Goal: Task Accomplishment & Management: Complete application form

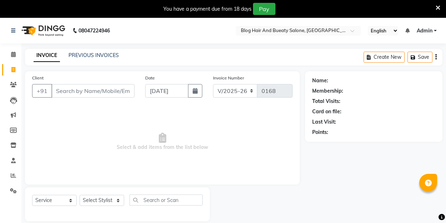
select select "8741"
select select "service"
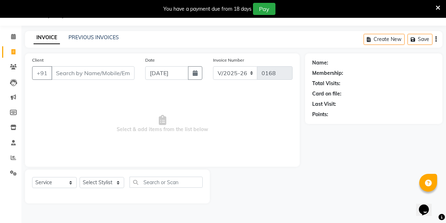
scroll to position [18, 0]
click at [72, 185] on select "Select Service Product Membership Package Voucher Prepaid Gift Card" at bounding box center [54, 182] width 45 height 11
click at [215, 184] on div at bounding box center [257, 187] width 95 height 34
click at [87, 37] on link "PREVIOUS INVOICES" at bounding box center [94, 37] width 50 height 6
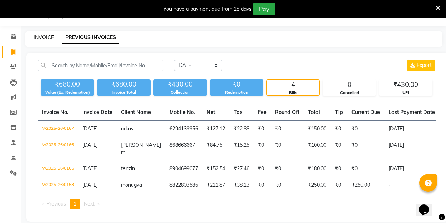
click at [48, 40] on link "INVOICE" at bounding box center [44, 37] width 20 height 6
select select "8741"
select select "service"
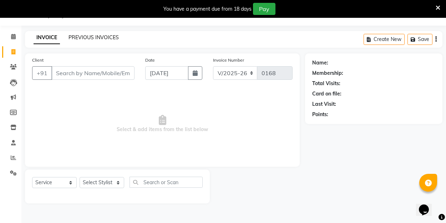
click at [100, 40] on link "PREVIOUS INVOICES" at bounding box center [94, 37] width 50 height 6
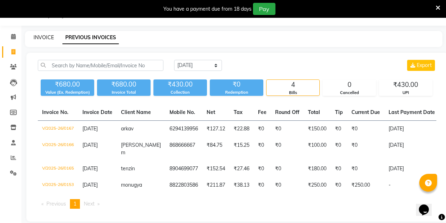
click at [50, 39] on link "INVOICE" at bounding box center [44, 37] width 20 height 6
select select "service"
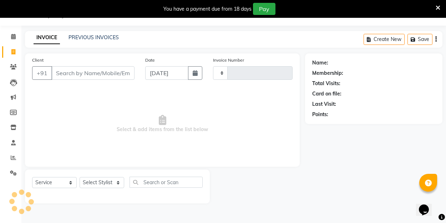
type input "0168"
select select "8741"
click at [81, 37] on link "PREVIOUS INVOICES" at bounding box center [94, 37] width 50 height 6
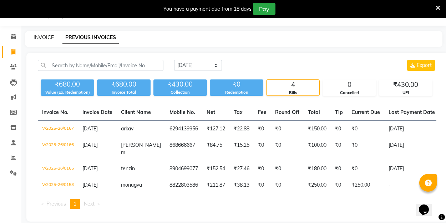
click at [47, 37] on link "INVOICE" at bounding box center [44, 37] width 20 height 6
select select "8741"
select select "service"
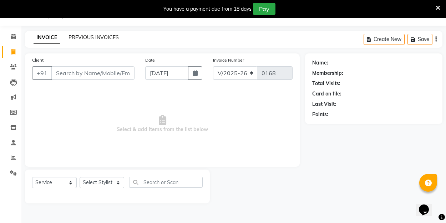
click at [83, 39] on link "PREVIOUS INVOICES" at bounding box center [94, 37] width 50 height 6
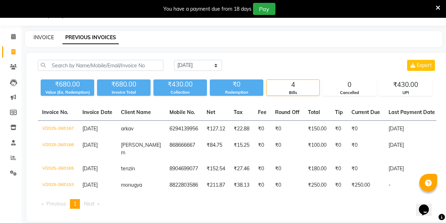
click at [48, 40] on link "INVOICE" at bounding box center [44, 37] width 20 height 6
select select "8741"
select select "service"
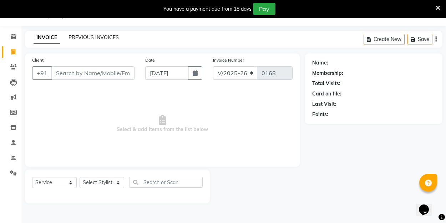
click at [79, 38] on link "PREVIOUS INVOICES" at bounding box center [94, 37] width 50 height 6
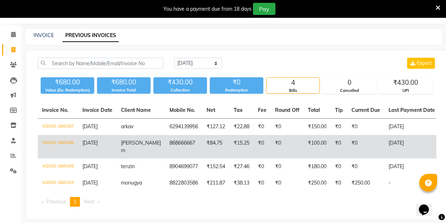
scroll to position [20, 0]
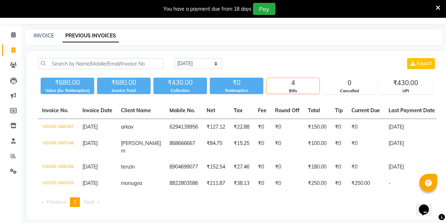
click at [54, 38] on div "INVOICE PREVIOUS INVOICES" at bounding box center [229, 35] width 409 height 7
click at [50, 36] on link "INVOICE" at bounding box center [44, 35] width 20 height 6
select select "8741"
select select "service"
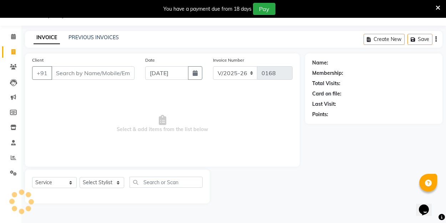
scroll to position [18, 0]
click at [80, 35] on link "PREVIOUS INVOICES" at bounding box center [94, 37] width 50 height 6
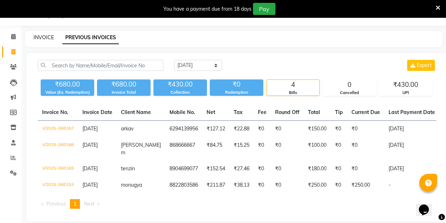
click at [46, 39] on link "INVOICE" at bounding box center [44, 37] width 20 height 6
select select "8741"
select select "service"
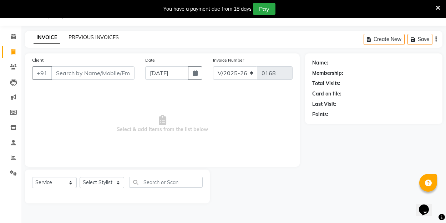
click at [78, 40] on link "PREVIOUS INVOICES" at bounding box center [94, 37] width 50 height 6
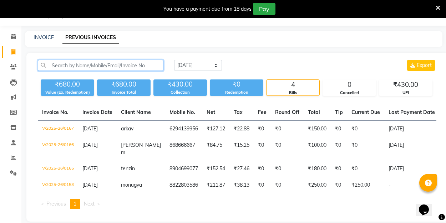
click at [70, 65] on input "text" at bounding box center [101, 65] width 126 height 11
click at [174, 38] on div "INVOICE PREVIOUS INVOICES" at bounding box center [229, 37] width 409 height 7
click at [41, 36] on link "INVOICE" at bounding box center [44, 37] width 20 height 6
select select "service"
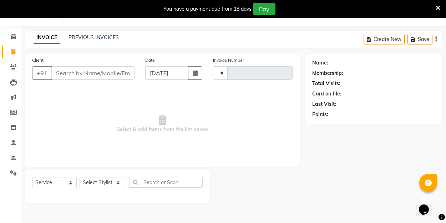
type input "0168"
select select "8741"
click at [68, 55] on div "Client +91 Date 01-09-2025 Invoice Number V/2025 V/2025-26 0168 Select & add it…" at bounding box center [162, 111] width 275 height 114
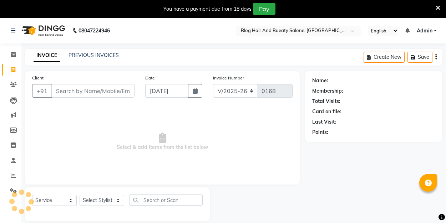
select select "8741"
select select "service"
click at [89, 92] on input "Client" at bounding box center [92, 91] width 83 height 14
click at [81, 118] on span "Select & add items from the list below" at bounding box center [162, 141] width 261 height 71
click at [82, 91] on input "Client" at bounding box center [92, 91] width 83 height 14
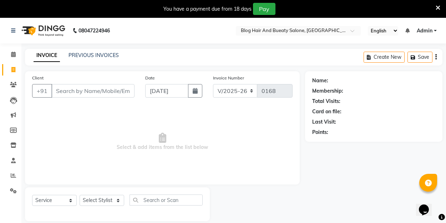
click at [69, 111] on span "Select & add items from the list below" at bounding box center [162, 141] width 261 height 71
click at [67, 93] on input "Client" at bounding box center [92, 91] width 83 height 14
type input "9947732877"
click at [111, 92] on span "Add Client" at bounding box center [116, 90] width 28 height 7
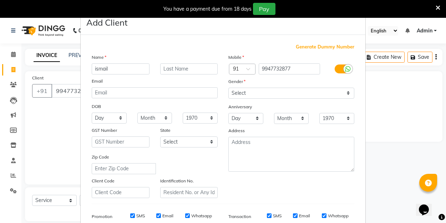
type input "ismail"
select select "[DEMOGRAPHIC_DATA]"
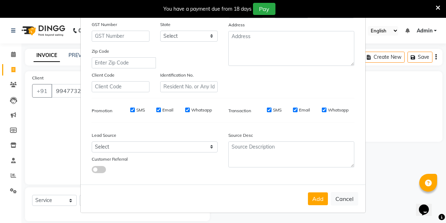
scroll to position [106, 0]
click at [318, 196] on button "Add" at bounding box center [318, 199] width 20 height 13
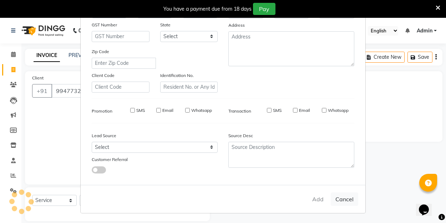
select select
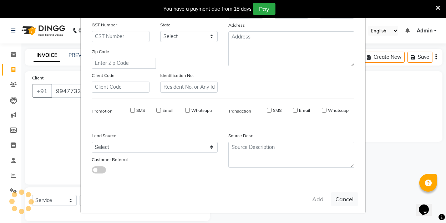
select select
checkbox input "false"
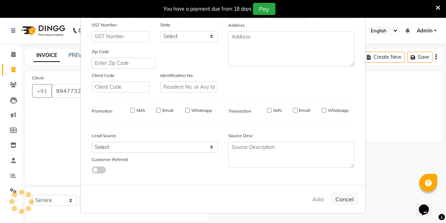
checkbox input "false"
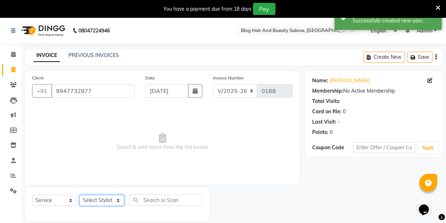
click at [120, 200] on select "Select Stylist ALI Manager [PERSON_NAME] [PERSON_NAME]" at bounding box center [102, 200] width 45 height 11
select select "89035"
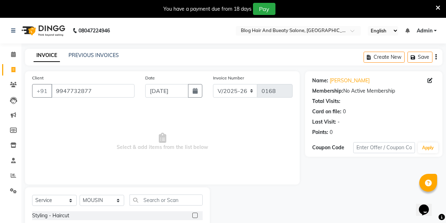
click at [197, 216] on label at bounding box center [194, 215] width 5 height 5
click at [197, 216] on input "checkbox" at bounding box center [194, 216] width 5 height 5
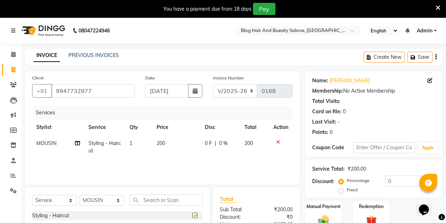
checkbox input "false"
click at [164, 199] on input "text" at bounding box center [166, 200] width 73 height 11
type input "shave"
drag, startPoint x: 164, startPoint y: 199, endPoint x: 196, endPoint y: 217, distance: 36.4
click at [196, 217] on label at bounding box center [194, 215] width 5 height 5
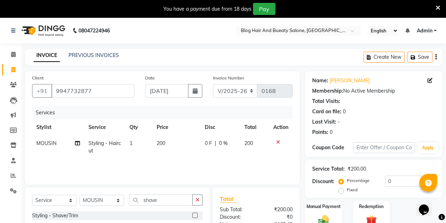
click at [196, 217] on input "checkbox" at bounding box center [194, 216] width 5 height 5
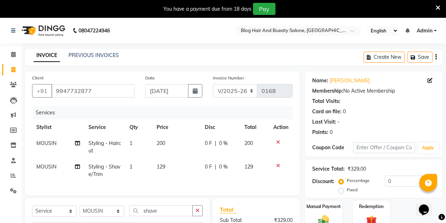
checkbox input "false"
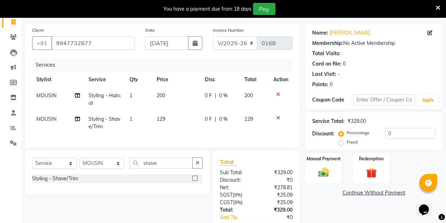
scroll to position [50, 0]
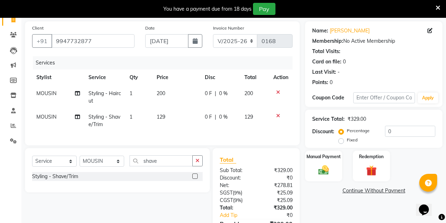
click at [347, 142] on label "Fixed" at bounding box center [352, 140] width 11 height 6
click at [342, 142] on input "Fixed" at bounding box center [342, 140] width 5 height 5
radio input "true"
click at [389, 132] on input "0" at bounding box center [410, 131] width 50 height 11
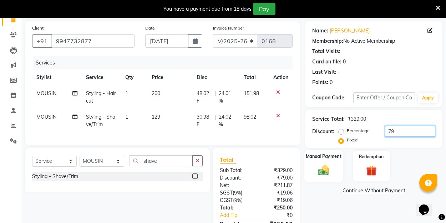
type input "79"
click at [332, 162] on div "Manual Payment" at bounding box center [323, 166] width 39 height 32
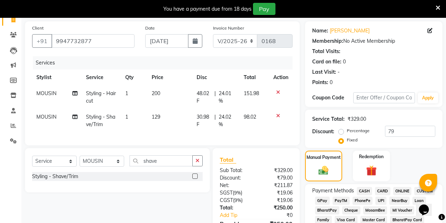
click at [380, 200] on span "UPI" at bounding box center [381, 201] width 11 height 8
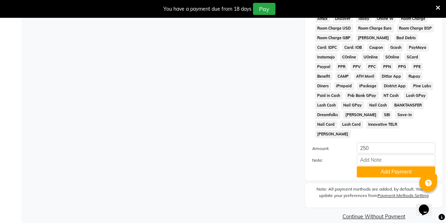
scroll to position [357, 0]
click at [379, 167] on button "Add Payment" at bounding box center [396, 172] width 79 height 11
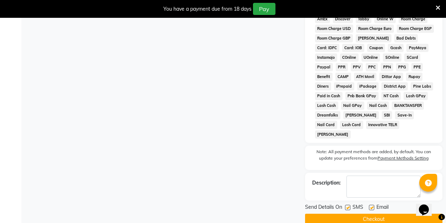
click at [372, 205] on label at bounding box center [371, 207] width 5 height 5
click at [372, 206] on input "checkbox" at bounding box center [371, 208] width 5 height 5
checkbox input "false"
click at [370, 214] on button "Checkout" at bounding box center [373, 219] width 137 height 11
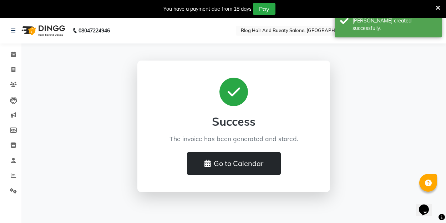
click at [221, 163] on button "Go to Calendar" at bounding box center [234, 163] width 94 height 23
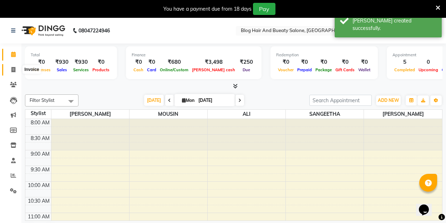
click at [16, 67] on span at bounding box center [13, 70] width 12 height 8
select select "8741"
select select "service"
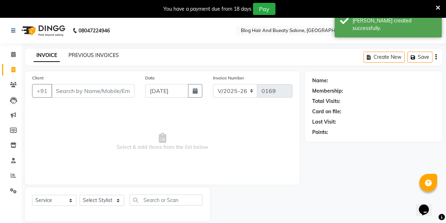
click at [92, 54] on link "PREVIOUS INVOICES" at bounding box center [94, 55] width 50 height 6
